Goal: Complete application form

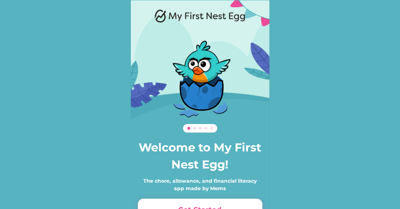
scroll to position [49, 0]
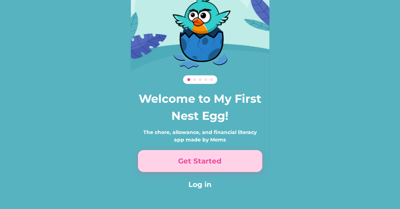
click at [220, 163] on button "Get Started" at bounding box center [200, 161] width 124 height 22
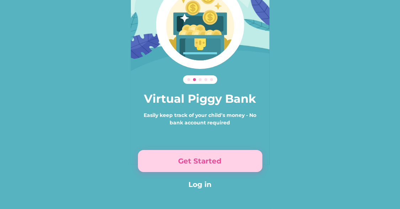
drag, startPoint x: 220, startPoint y: 163, endPoint x: 213, endPoint y: 158, distance: 8.4
click at [213, 158] on button "Get Started" at bounding box center [200, 161] width 124 height 22
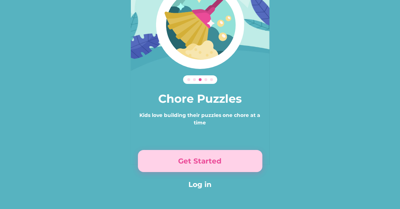
drag, startPoint x: 213, startPoint y: 158, endPoint x: 189, endPoint y: 155, distance: 24.7
click at [189, 155] on button "Get Started" at bounding box center [200, 161] width 124 height 22
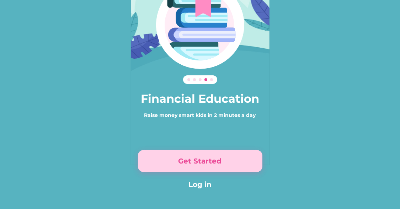
click at [188, 164] on button "Get Started" at bounding box center [200, 161] width 124 height 22
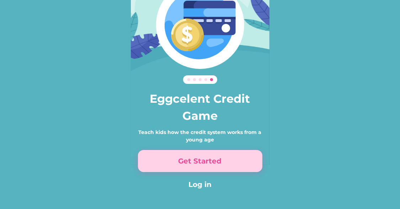
click at [188, 163] on button "Get Started" at bounding box center [200, 161] width 124 height 22
